Goal: Use online tool/utility

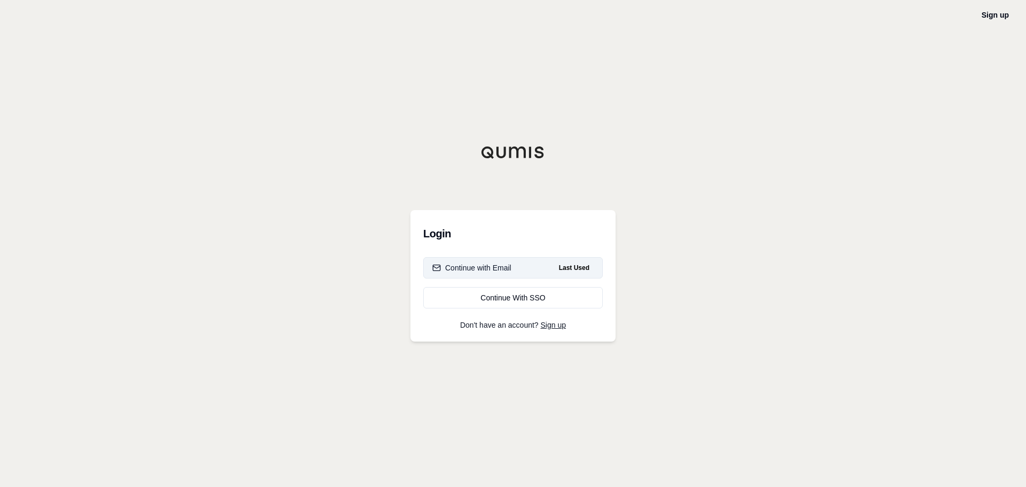
click at [493, 265] on div "Continue with Email" at bounding box center [471, 267] width 79 height 11
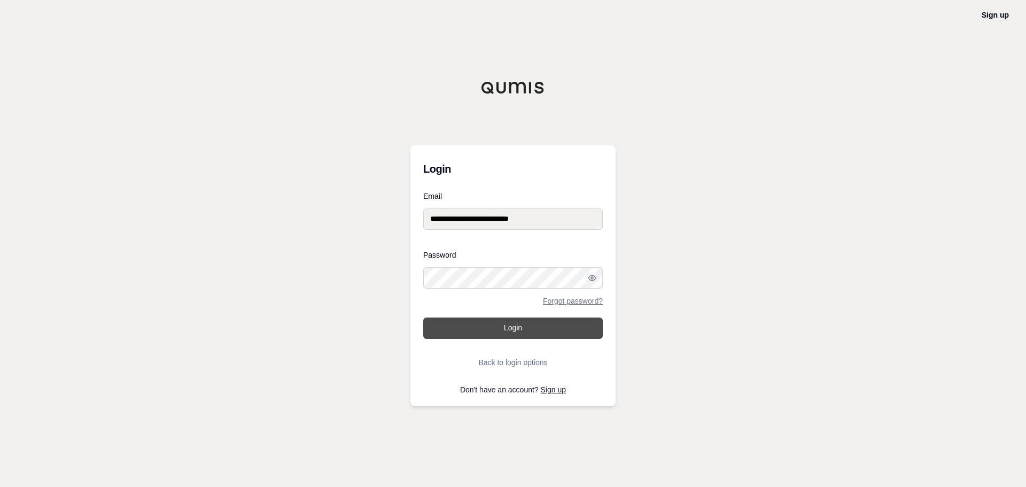
click at [511, 324] on button "Login" at bounding box center [512, 327] width 179 height 21
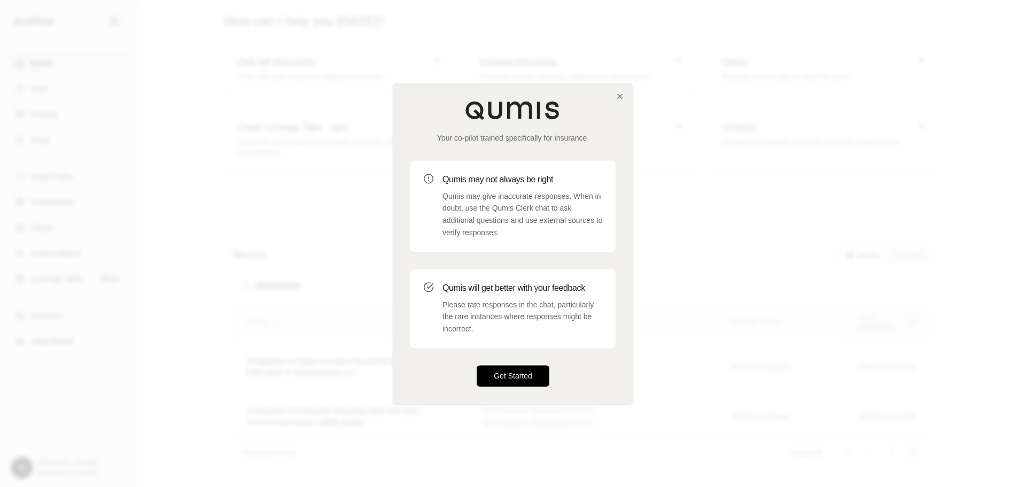
click at [526, 376] on button "Get Started" at bounding box center [513, 375] width 73 height 21
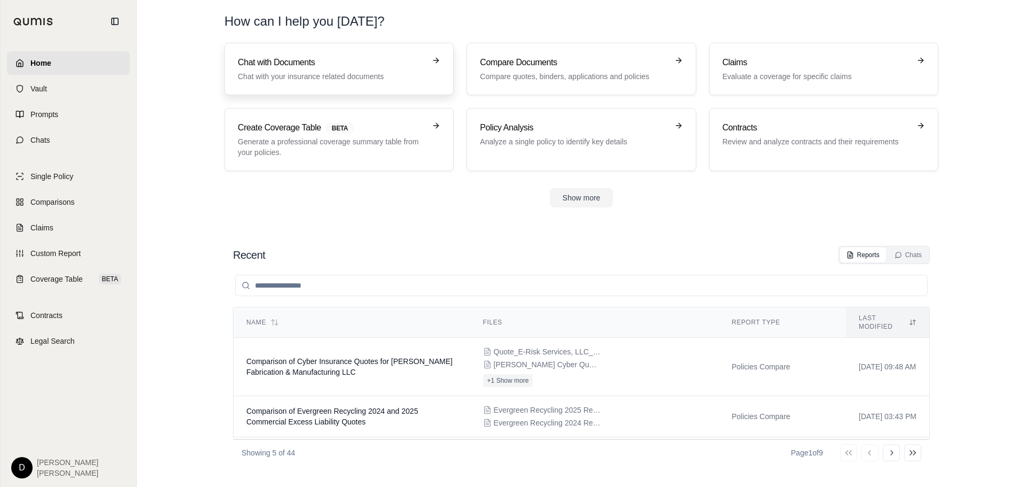
click at [298, 76] on p "Chat with your insurance related documents" at bounding box center [332, 76] width 188 height 11
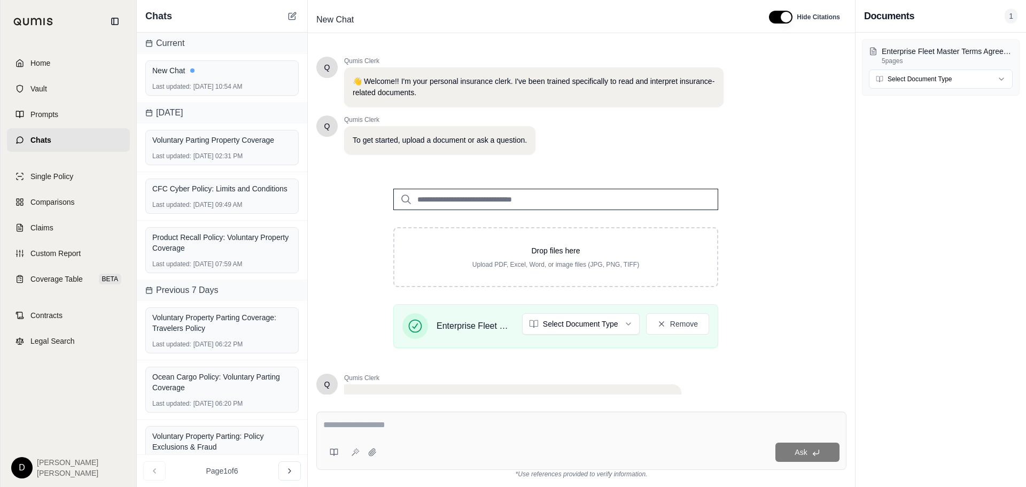
scroll to position [90, 0]
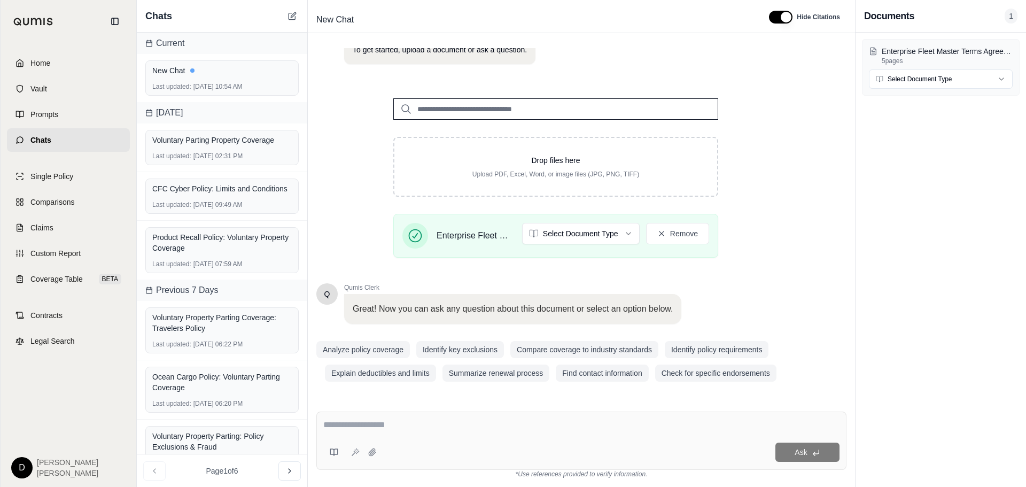
click at [370, 419] on textarea at bounding box center [581, 424] width 516 height 13
type textarea "*"
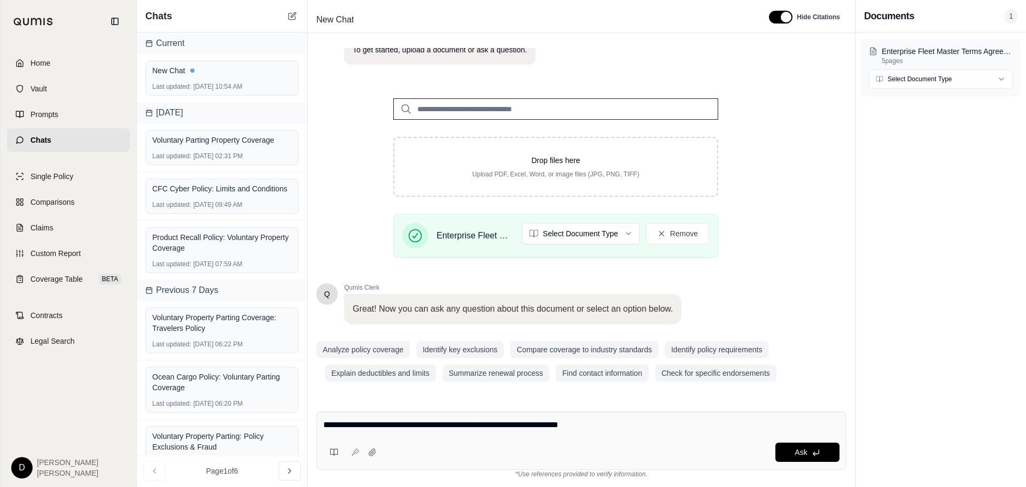
type textarea "**********"
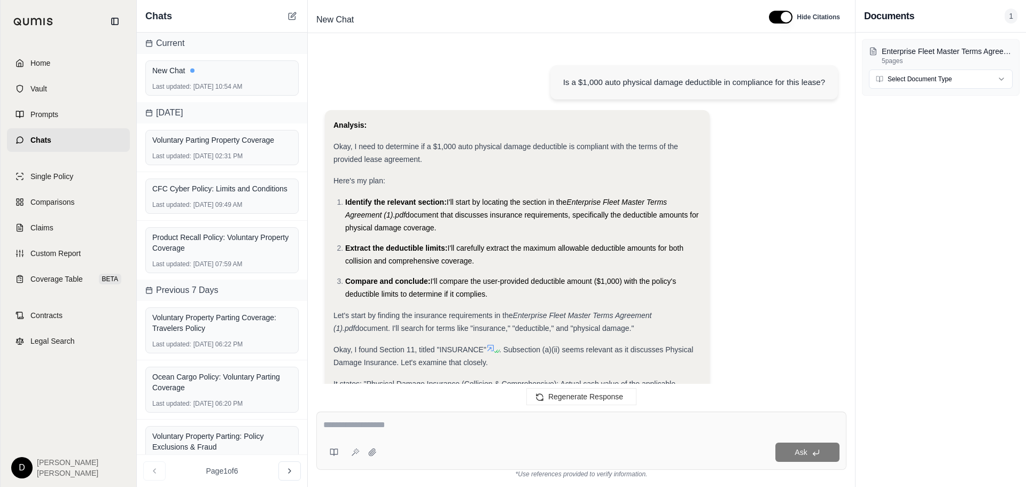
scroll to position [243, 0]
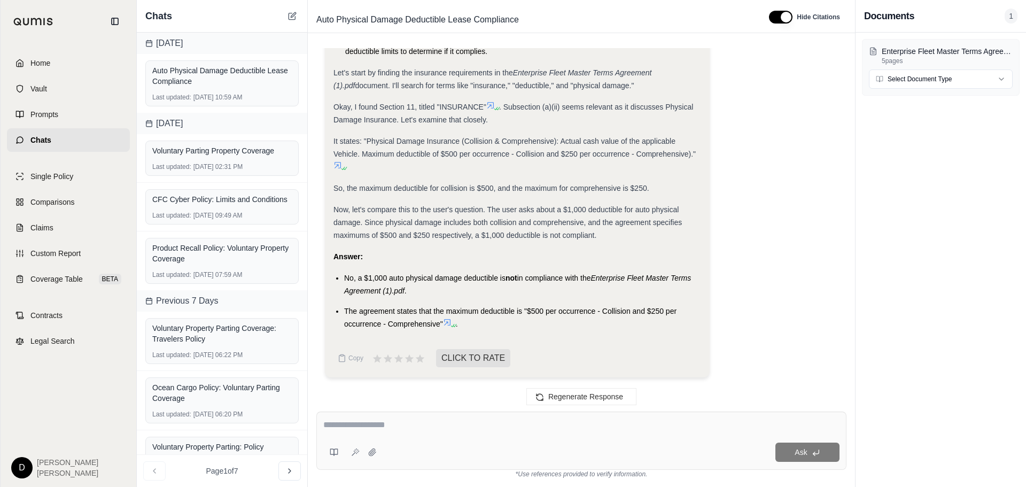
click at [445, 322] on icon at bounding box center [447, 322] width 9 height 9
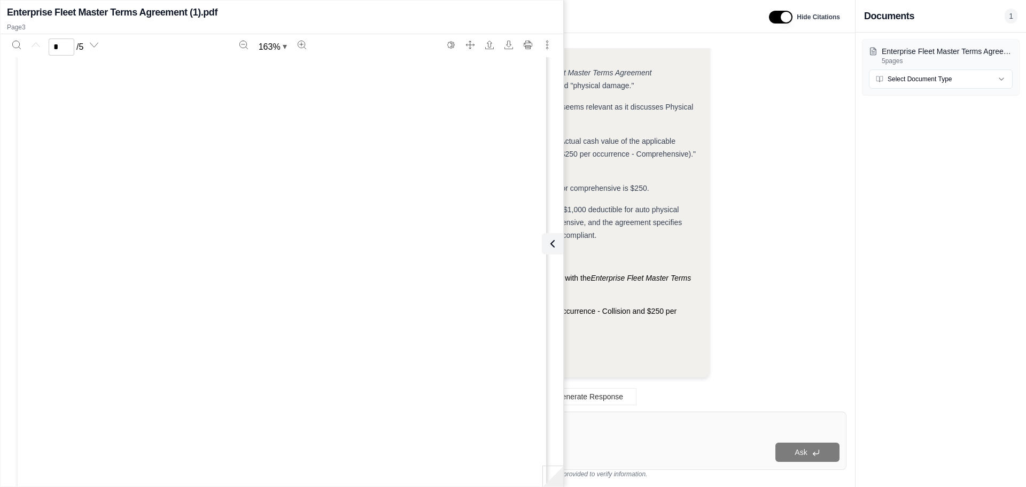
type input "*"
